Goal: Task Accomplishment & Management: Use online tool/utility

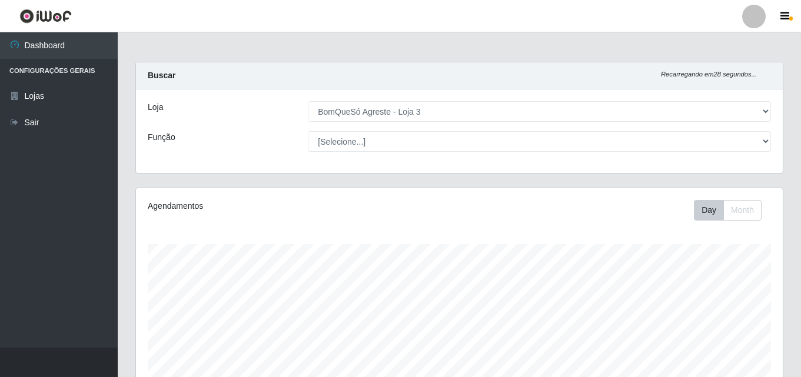
select select "215"
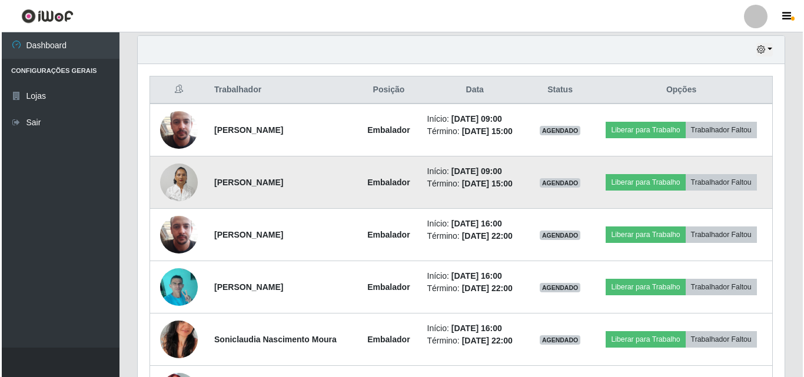
scroll to position [244, 647]
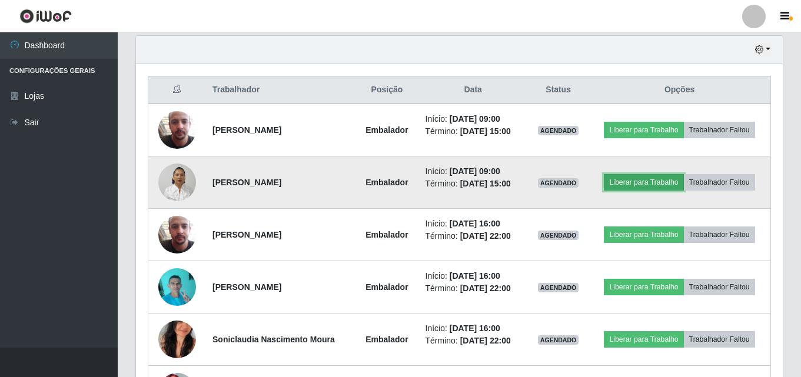
click at [648, 185] on button "Liberar para Trabalho" at bounding box center [643, 182] width 79 height 16
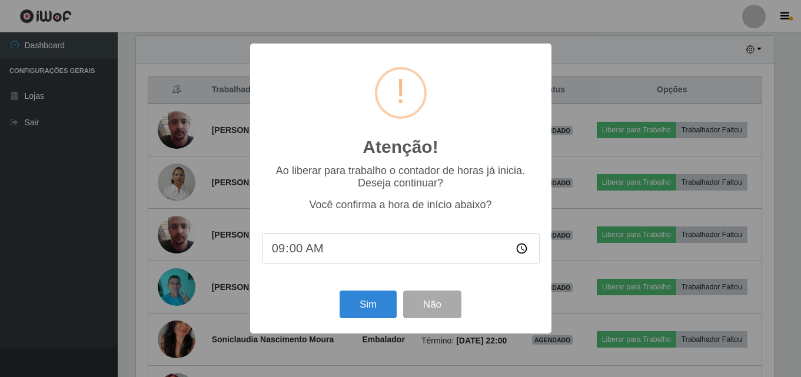
scroll to position [244, 641]
click at [367, 311] on button "Sim" at bounding box center [369, 305] width 57 height 28
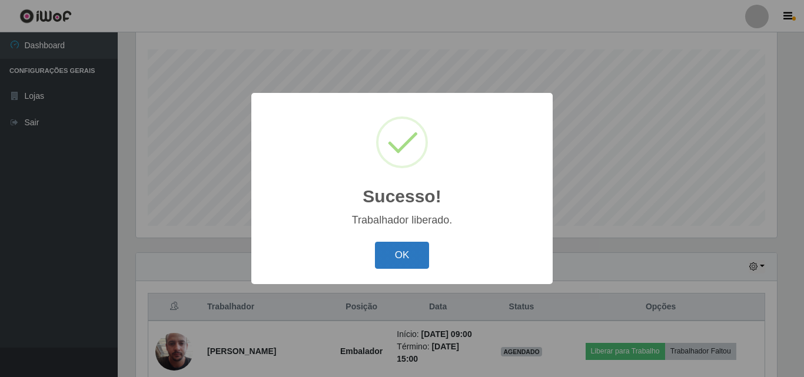
click at [401, 265] on button "OK" at bounding box center [402, 256] width 55 height 28
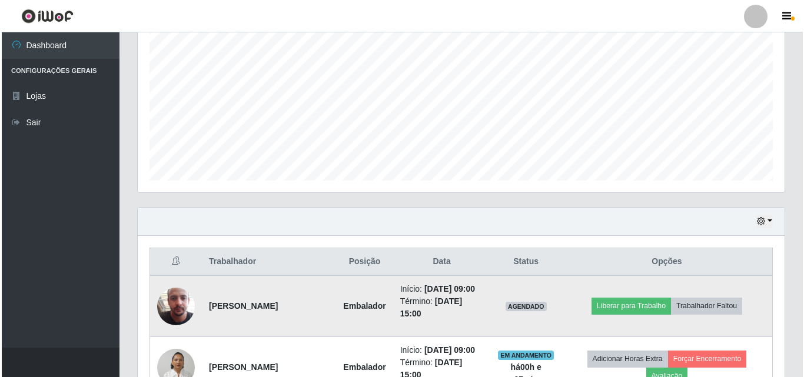
scroll to position [254, 0]
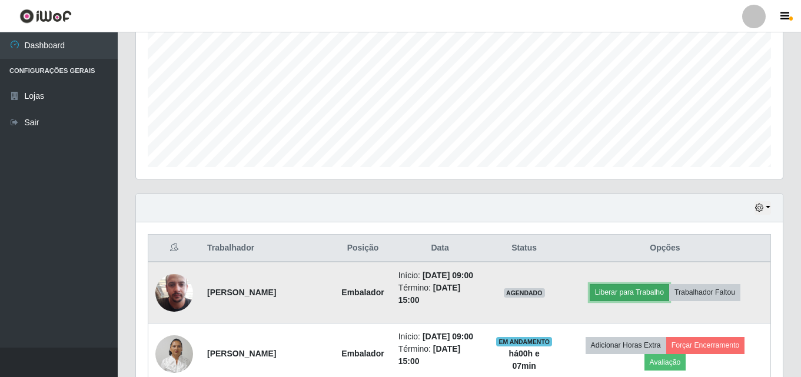
click at [627, 290] on button "Liberar para Trabalho" at bounding box center [629, 292] width 79 height 16
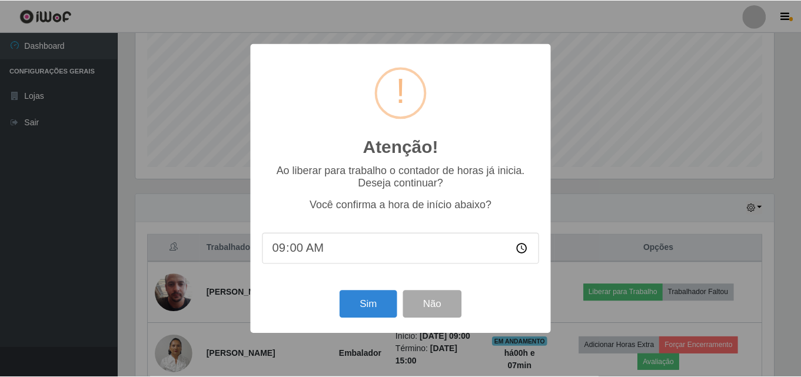
scroll to position [244, 641]
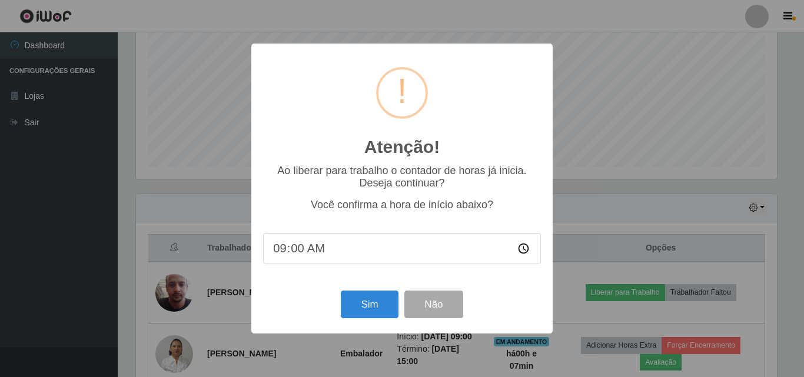
click at [332, 313] on div "Sim Não" at bounding box center [402, 305] width 278 height 34
click at [371, 297] on button "Sim" at bounding box center [369, 305] width 57 height 28
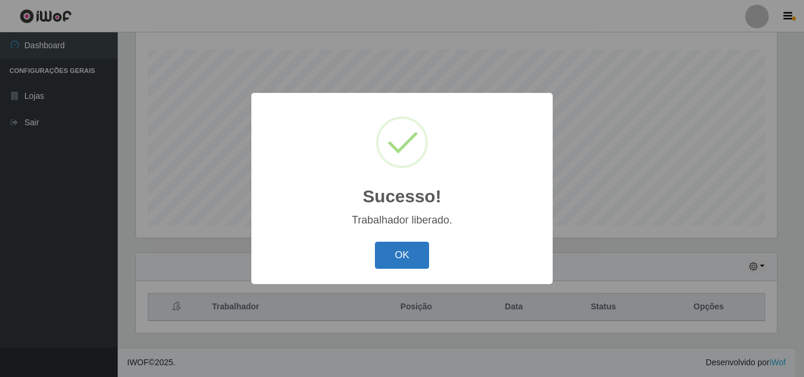
click at [395, 252] on button "OK" at bounding box center [402, 256] width 55 height 28
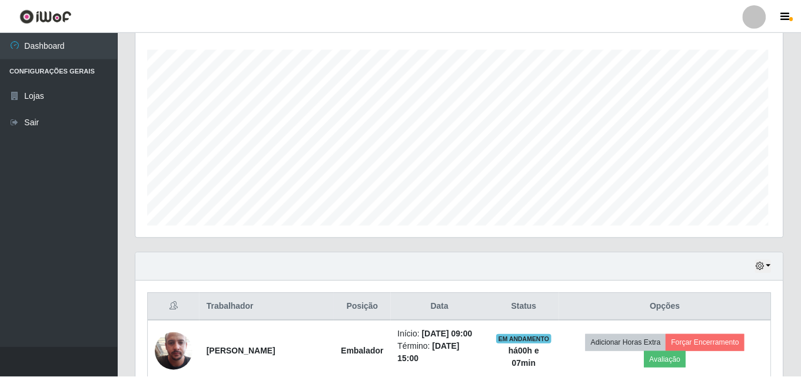
scroll to position [244, 647]
